Goal: Transaction & Acquisition: Download file/media

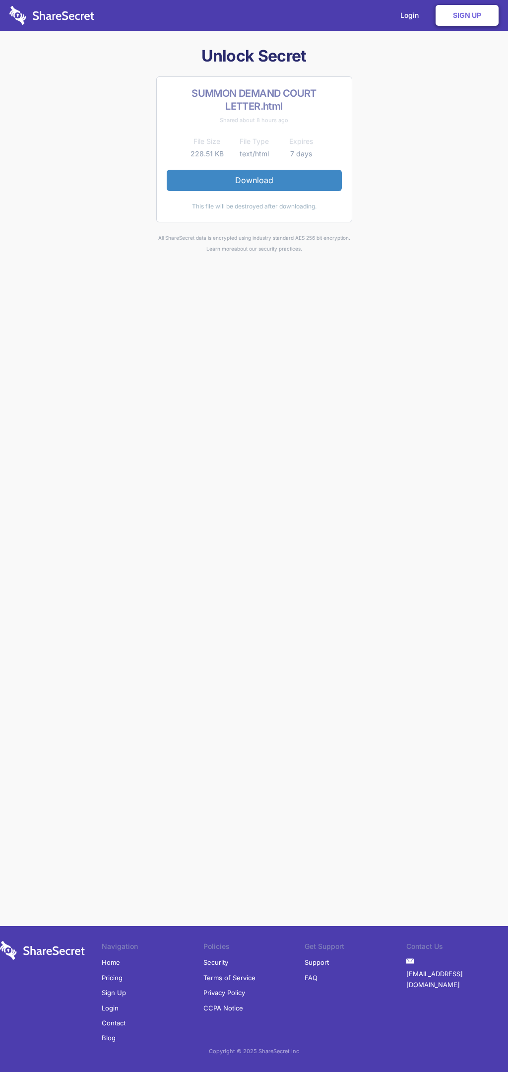
click at [254, 180] on link "Download" at bounding box center [254, 180] width 175 height 21
